Goal: Navigation & Orientation: Find specific page/section

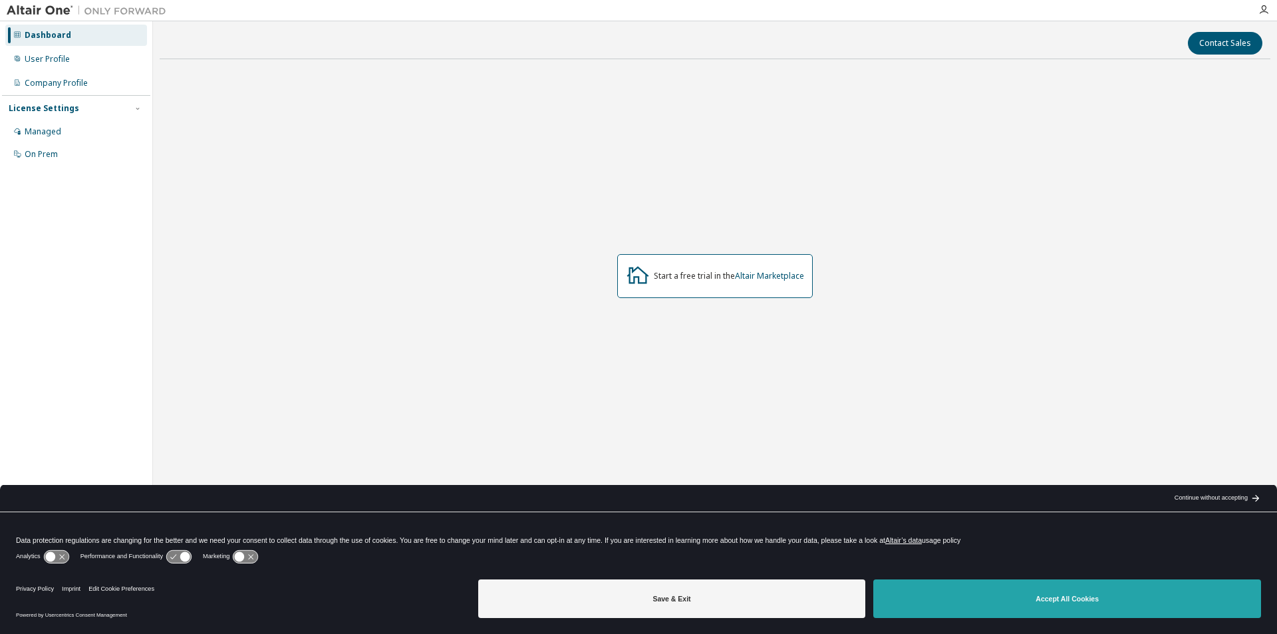
click at [1143, 591] on button "Accept All Cookies" at bounding box center [1067, 598] width 388 height 39
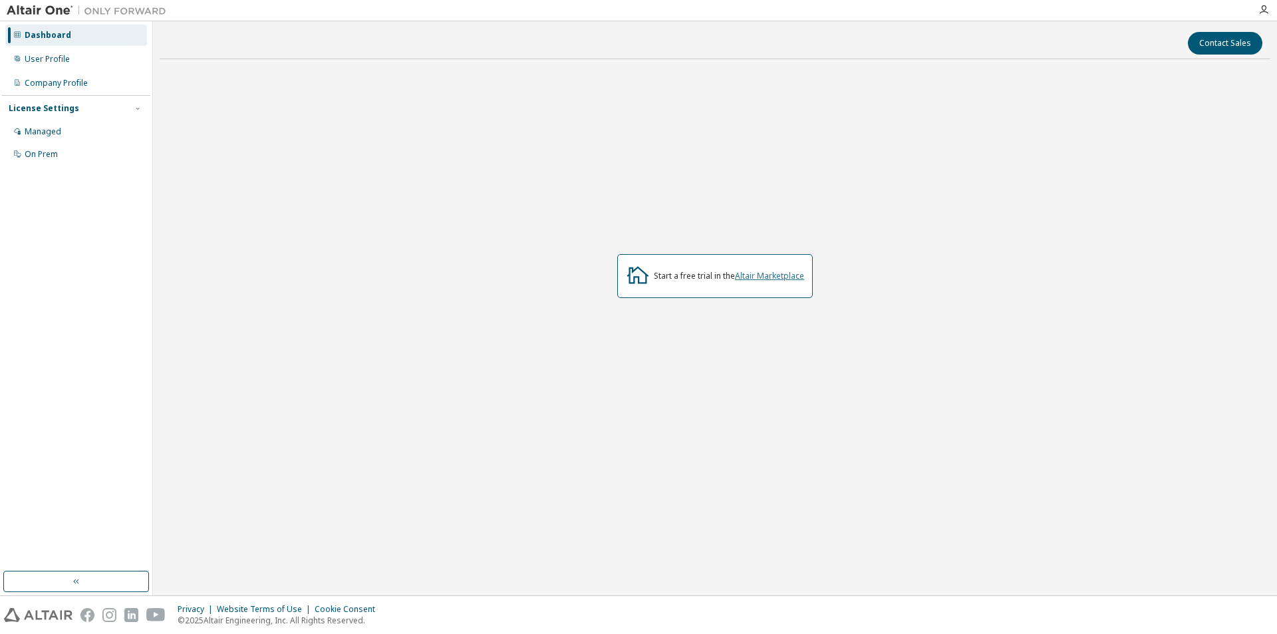
click at [767, 271] on link "Altair Marketplace" at bounding box center [769, 275] width 69 height 11
